Goal: Find specific page/section: Find specific page/section

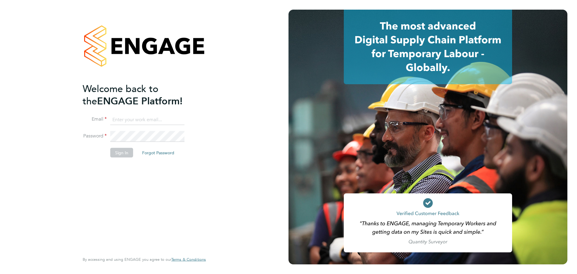
click at [172, 121] on input at bounding box center [147, 119] width 74 height 11
type input "joel@henry-blue.co.uk"
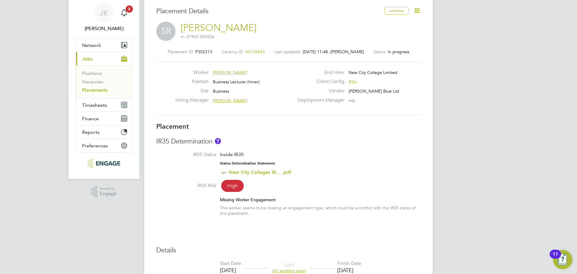
scroll to position [30, 0]
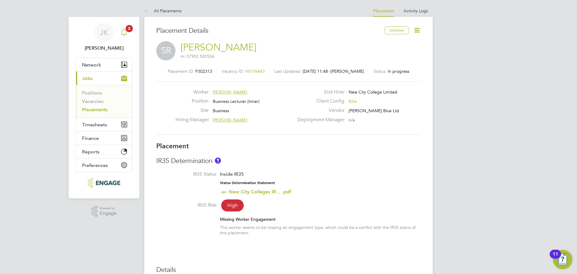
click at [126, 31] on app-badge "2" at bounding box center [129, 28] width 7 height 6
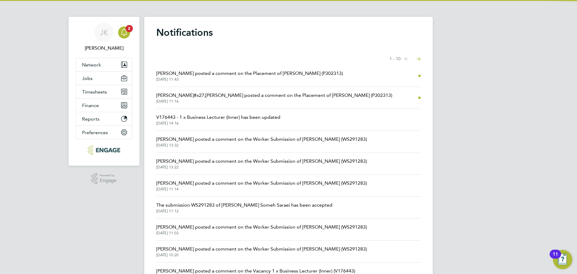
click at [214, 78] on span "[DATE] 11:43" at bounding box center [249, 79] width 187 height 5
